Goal: Navigation & Orientation: Find specific page/section

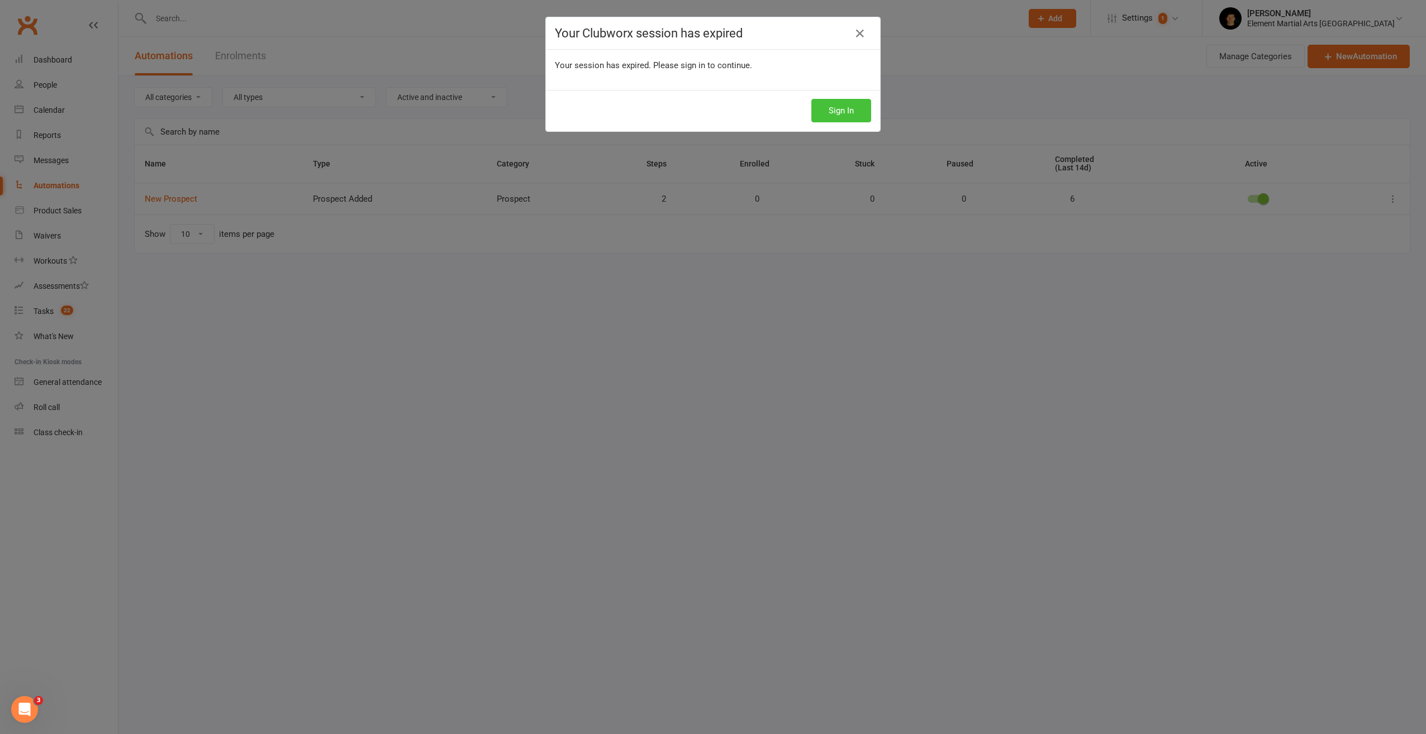
click at [833, 105] on button "Sign In" at bounding box center [841, 110] width 60 height 23
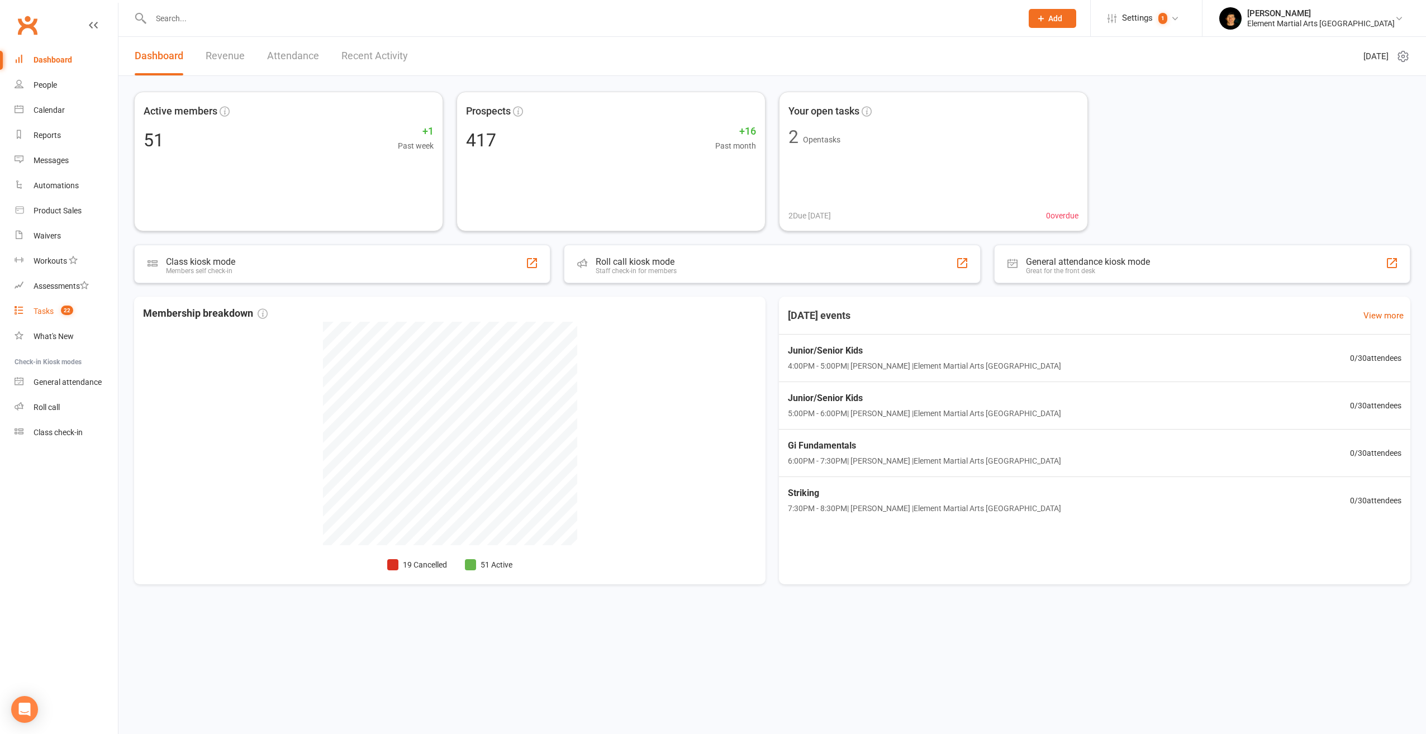
click at [55, 313] on link "Tasks 22" at bounding box center [66, 311] width 103 height 25
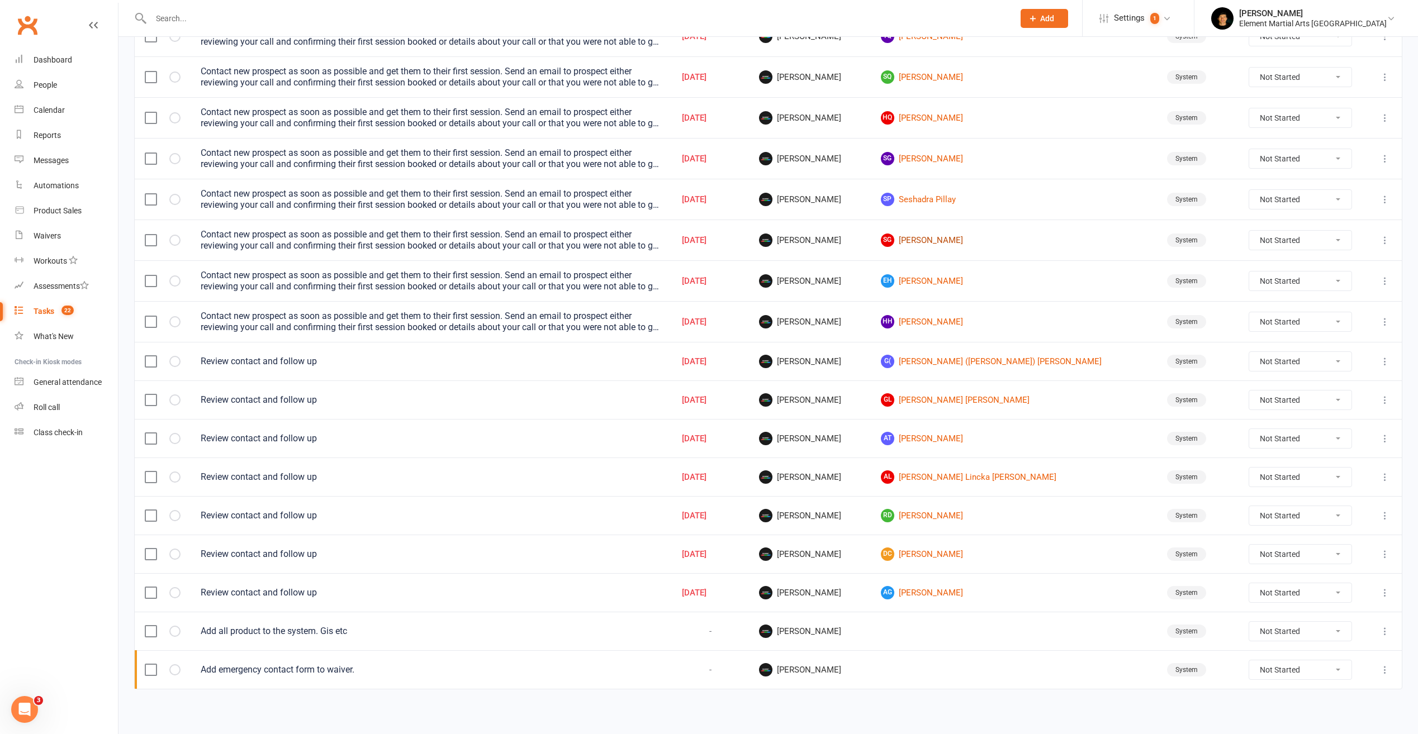
scroll to position [317, 0]
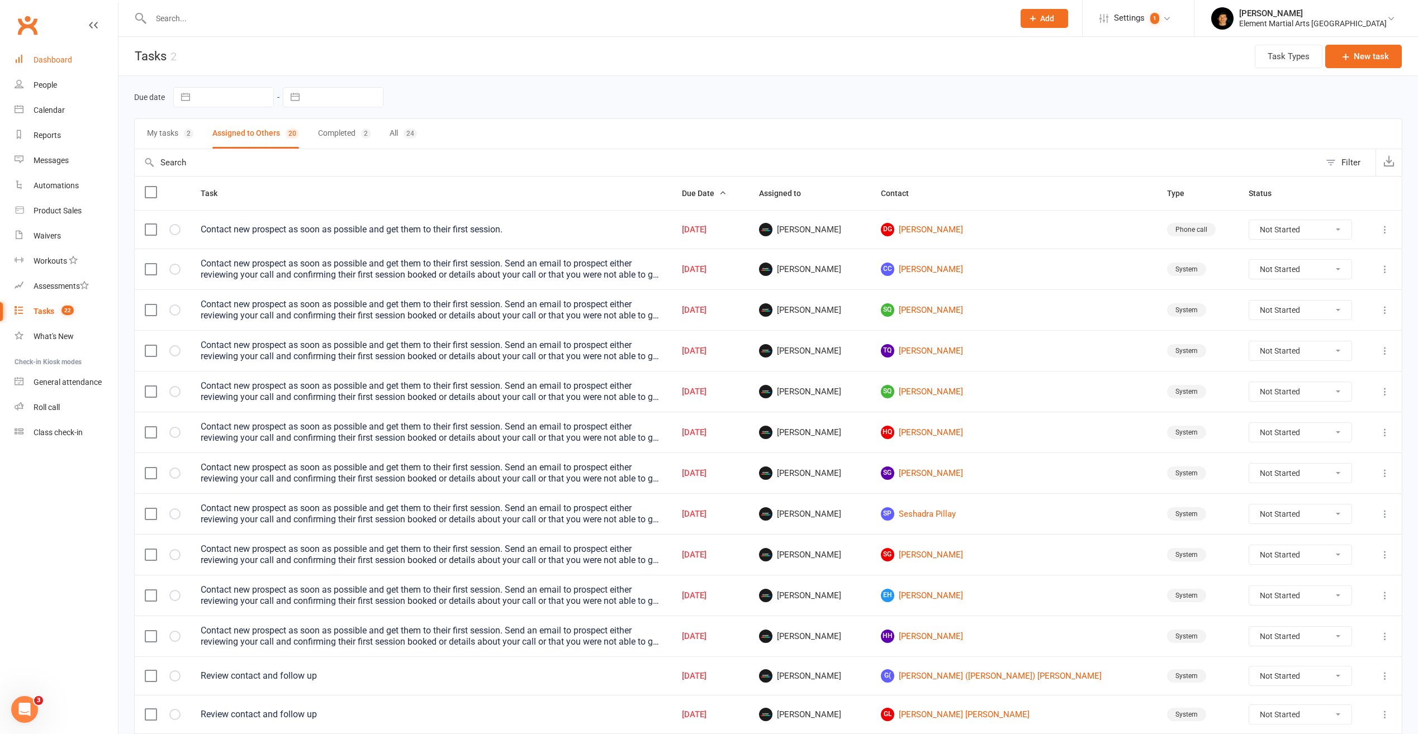
click at [57, 60] on div "Dashboard" at bounding box center [53, 59] width 39 height 9
